Goal: Find contact information: Find contact information

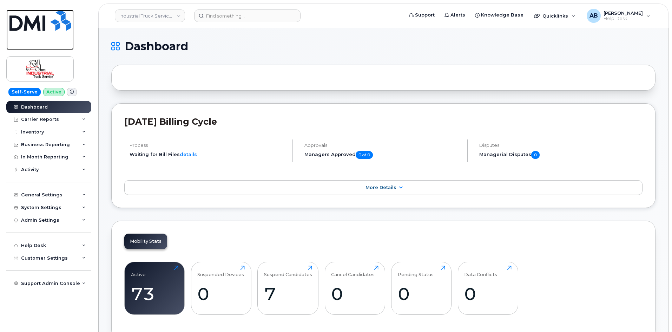
click at [51, 22] on img at bounding box center [39, 20] width 61 height 21
click at [163, 16] on link "Industrial Truck Service Ltd." at bounding box center [150, 15] width 70 height 13
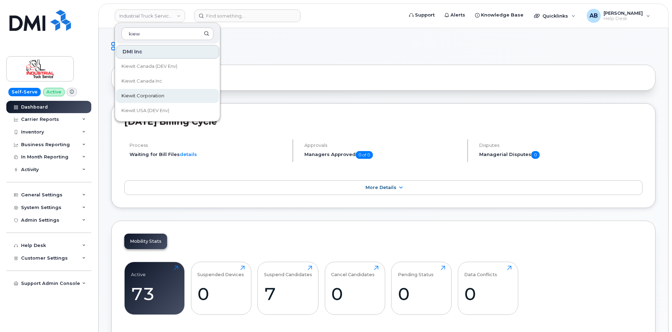
type input "kiew"
click at [169, 96] on link "Kiewit Corporation" at bounding box center [167, 96] width 103 height 14
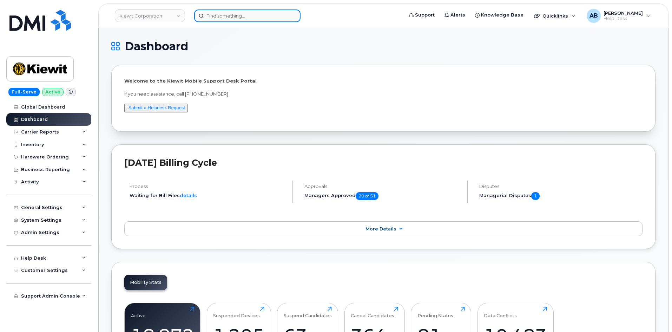
click at [221, 16] on input at bounding box center [247, 15] width 106 height 13
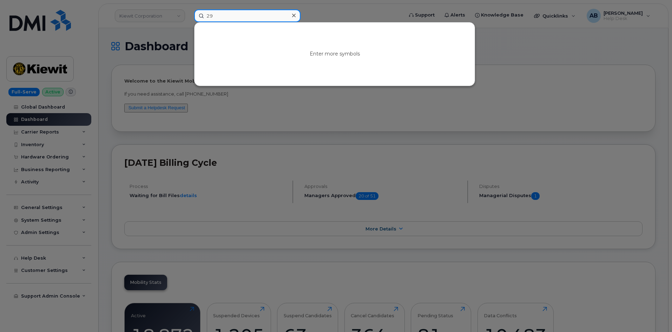
type input "2"
click at [323, 7] on div at bounding box center [336, 166] width 672 height 332
click at [236, 19] on input at bounding box center [247, 15] width 106 height 13
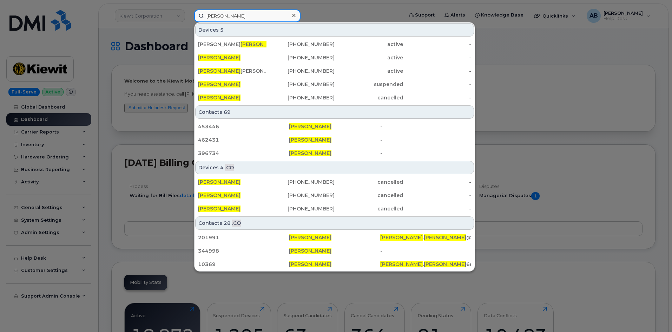
type input "carlos rodriguez"
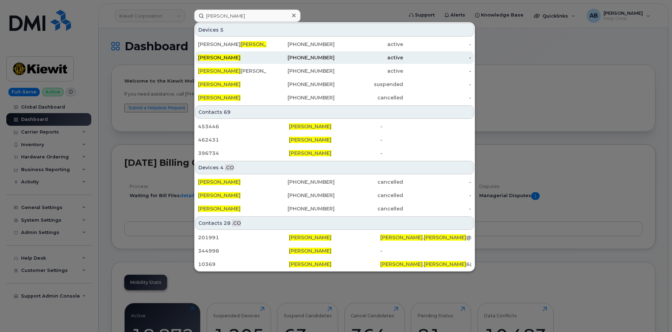
click at [317, 59] on div "346-848-5725" at bounding box center [301, 57] width 68 height 7
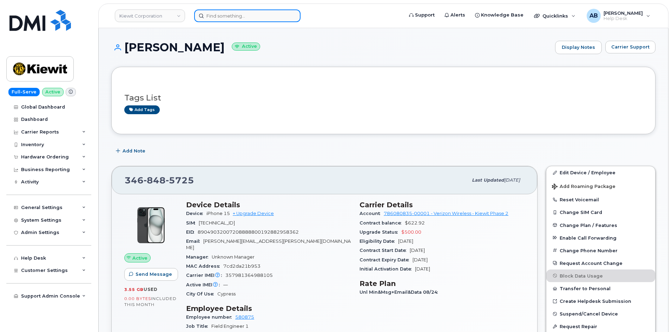
click at [216, 13] on input at bounding box center [247, 15] width 106 height 13
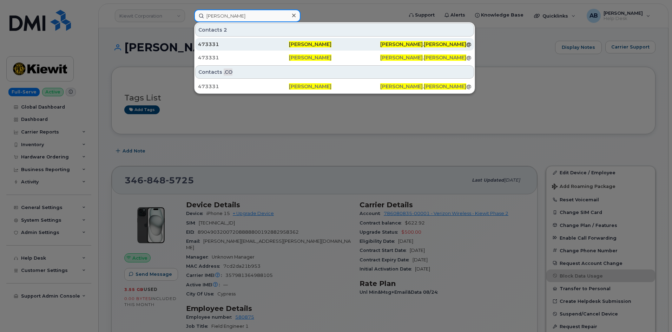
type input "[PERSON_NAME]"
click at [286, 41] on div "473331" at bounding box center [243, 44] width 91 height 7
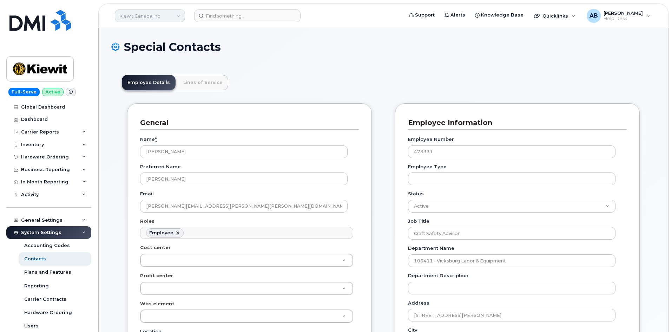
click at [182, 15] on link "Kiewit Canada Inc" at bounding box center [150, 15] width 70 height 13
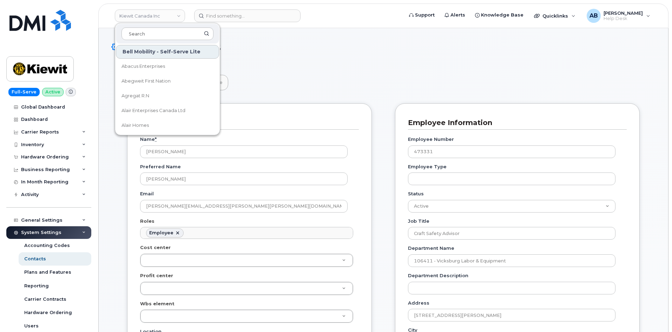
click at [261, 51] on h1 "Special Contacts" at bounding box center [383, 47] width 544 height 12
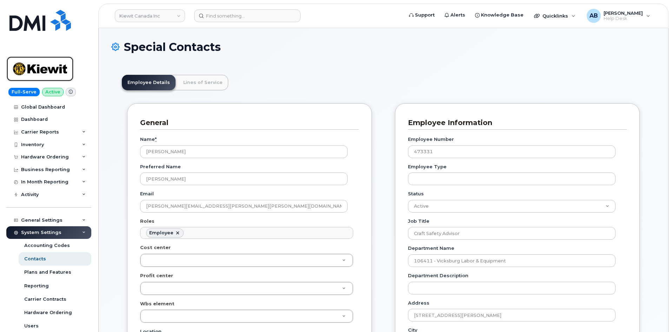
click at [34, 73] on img at bounding box center [40, 69] width 54 height 20
